Goal: Find specific page/section: Find specific page/section

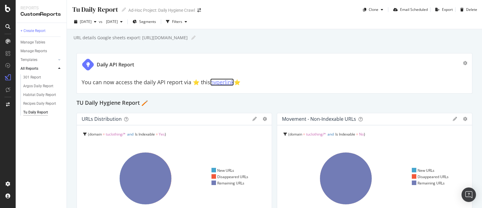
click at [217, 84] on link "hyperlink" at bounding box center [222, 81] width 24 height 7
click at [33, 85] on div "Argos Daily Report" at bounding box center [38, 86] width 30 height 6
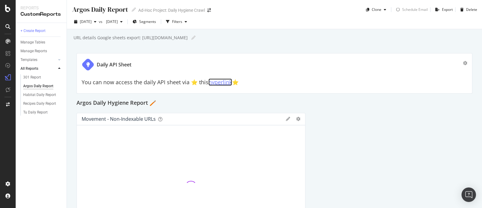
click at [214, 81] on link "hyperlink" at bounding box center [221, 81] width 24 height 7
click at [30, 93] on div "Habitat Daily Report" at bounding box center [39, 95] width 33 height 6
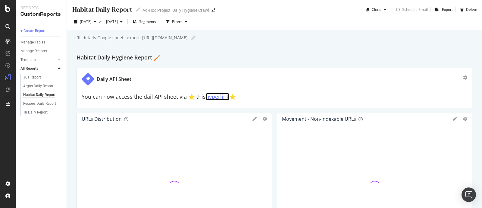
click at [221, 94] on link "hyperlink" at bounding box center [218, 96] width 24 height 7
